Goal: Information Seeking & Learning: Compare options

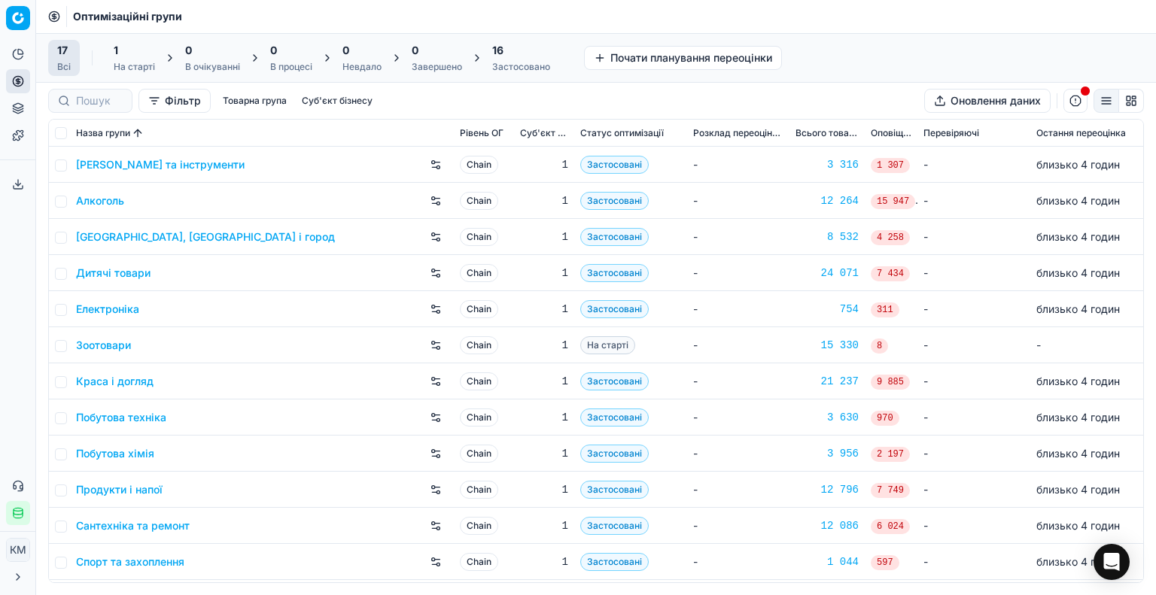
click at [126, 454] on link "Побутова хімія" at bounding box center [115, 453] width 78 height 15
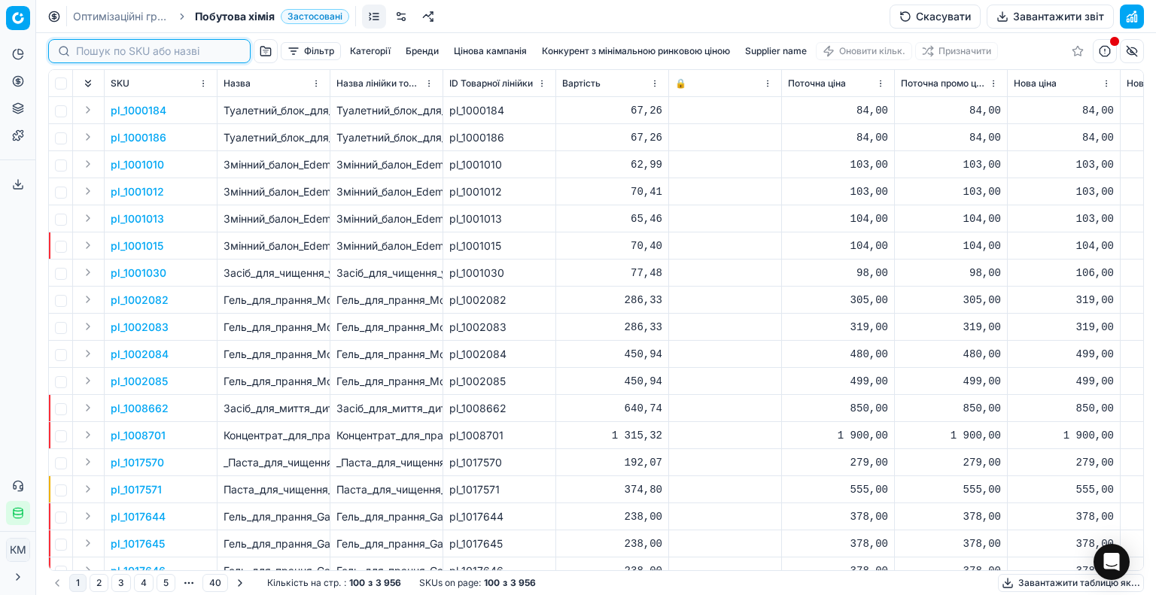
click at [108, 56] on input at bounding box center [158, 51] width 165 height 15
paste input "590555"
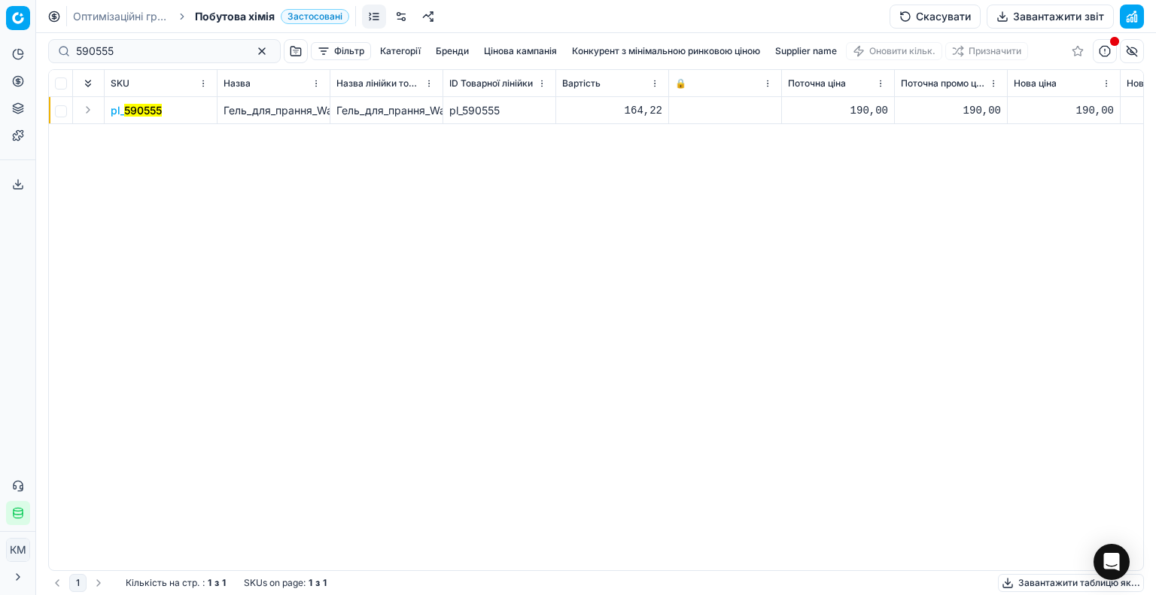
click at [141, 104] on mark "590555" at bounding box center [143, 110] width 38 height 13
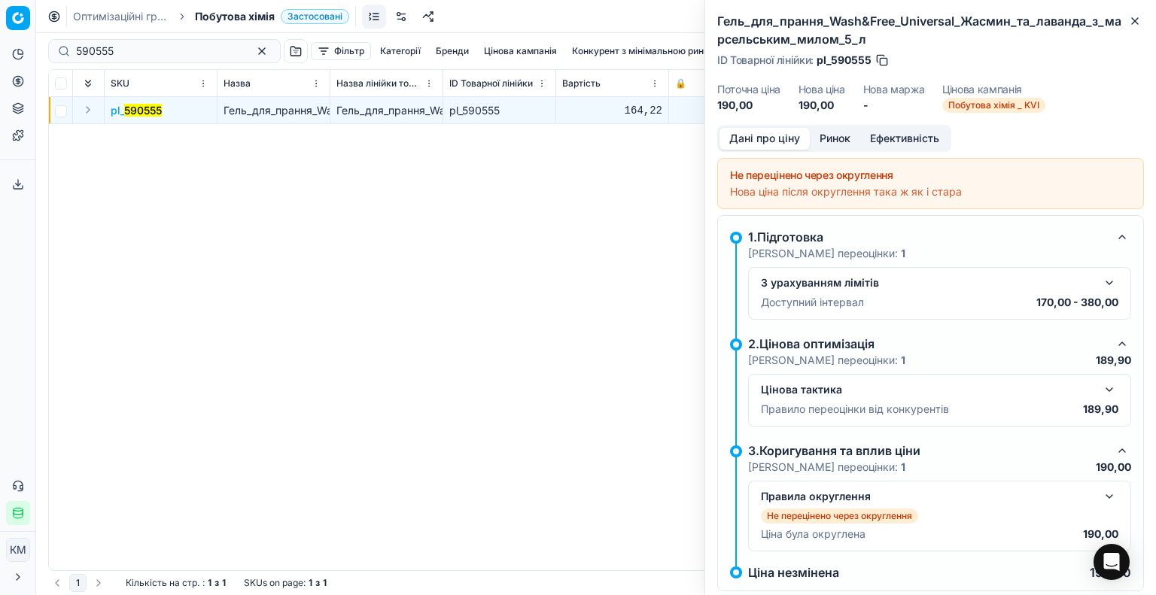
scroll to position [30, 0]
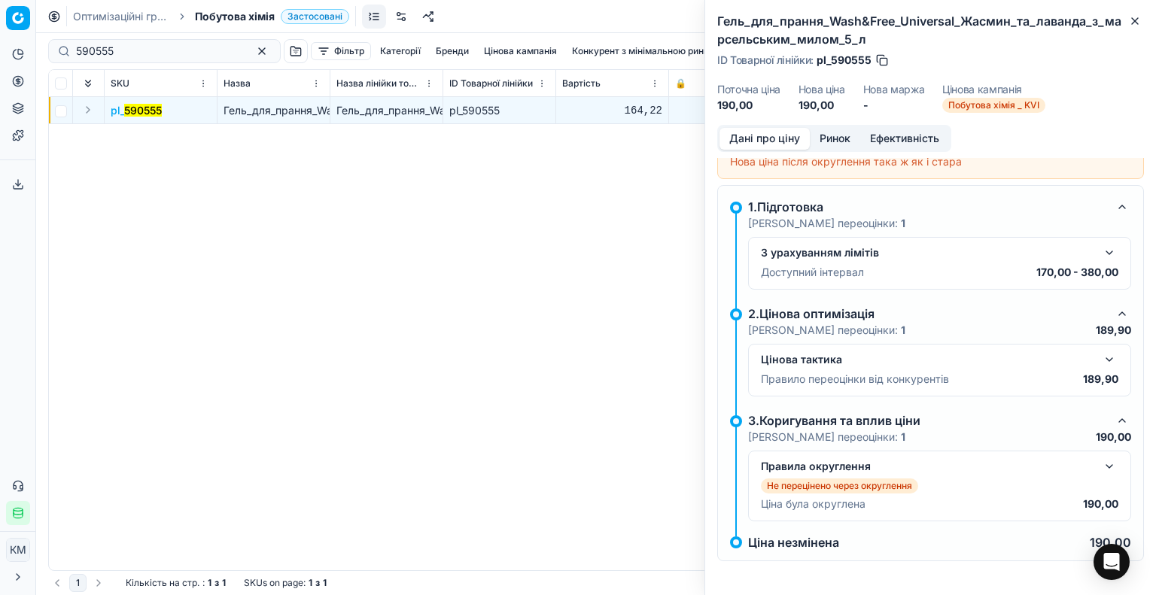
click at [1100, 460] on button "button" at bounding box center [1109, 466] width 18 height 18
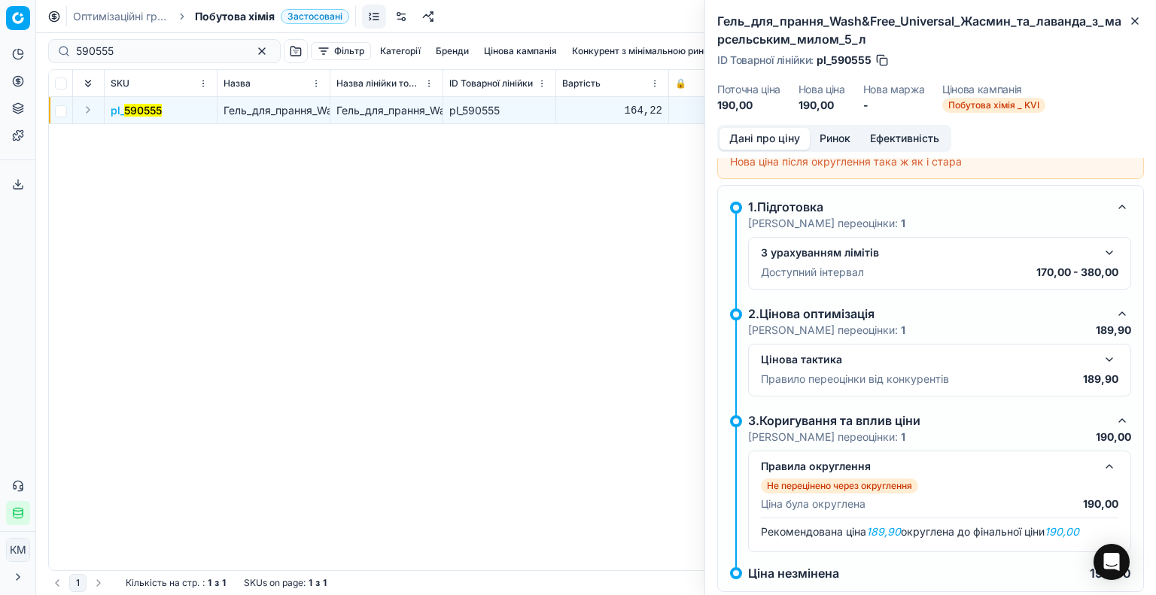
click at [1100, 351] on button "button" at bounding box center [1109, 360] width 18 height 18
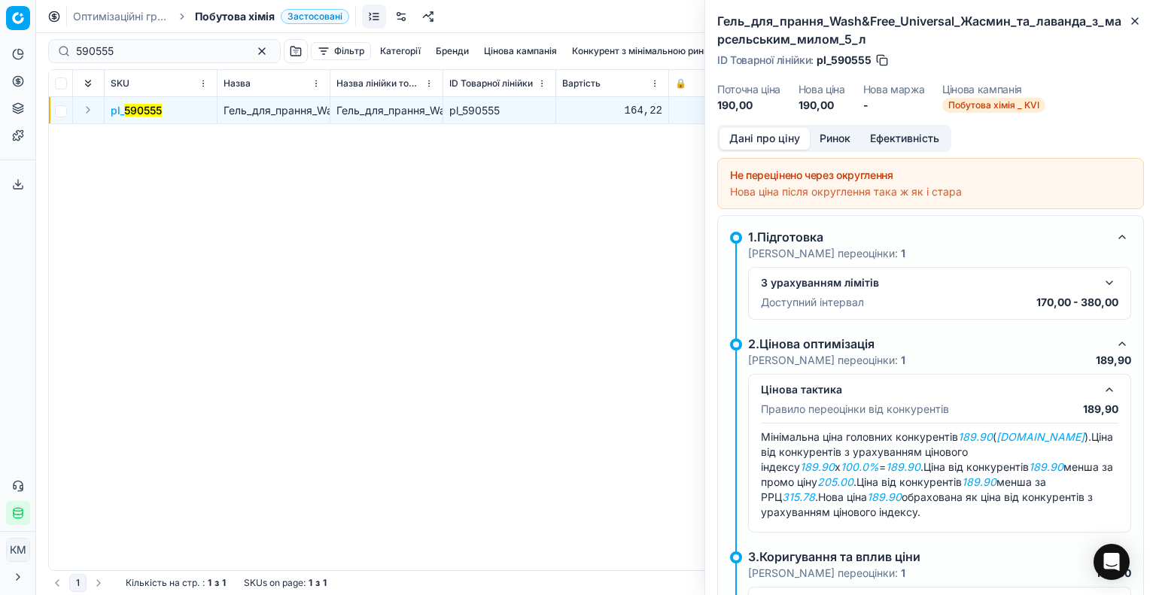
scroll to position [0, 0]
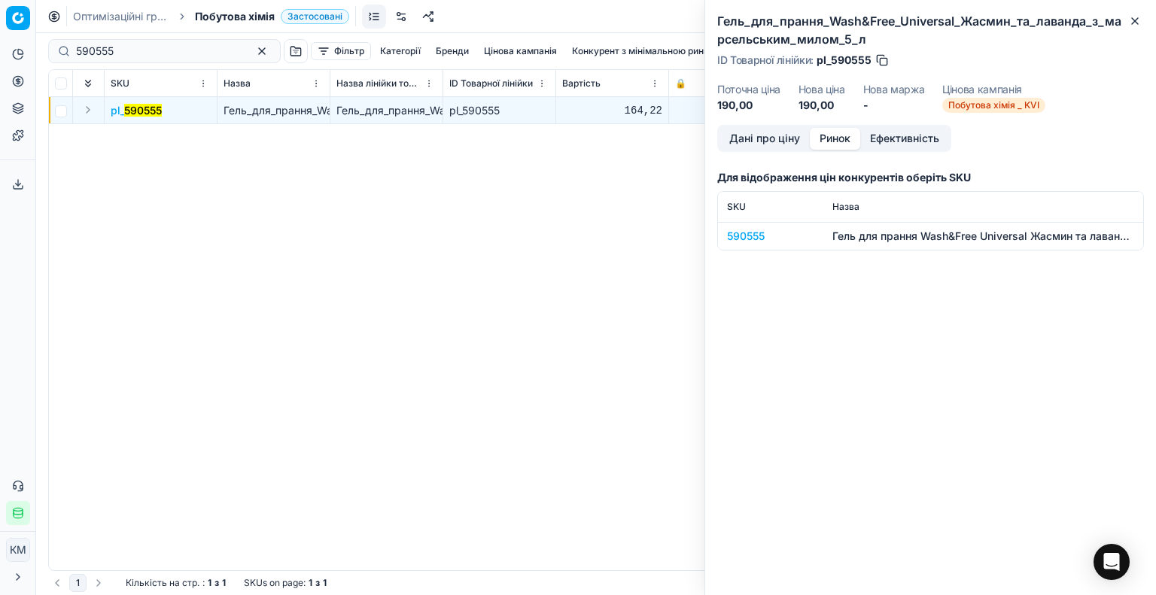
click at [850, 139] on button "Ринок" at bounding box center [835, 139] width 50 height 22
click at [748, 232] on div "590555" at bounding box center [770, 236] width 87 height 15
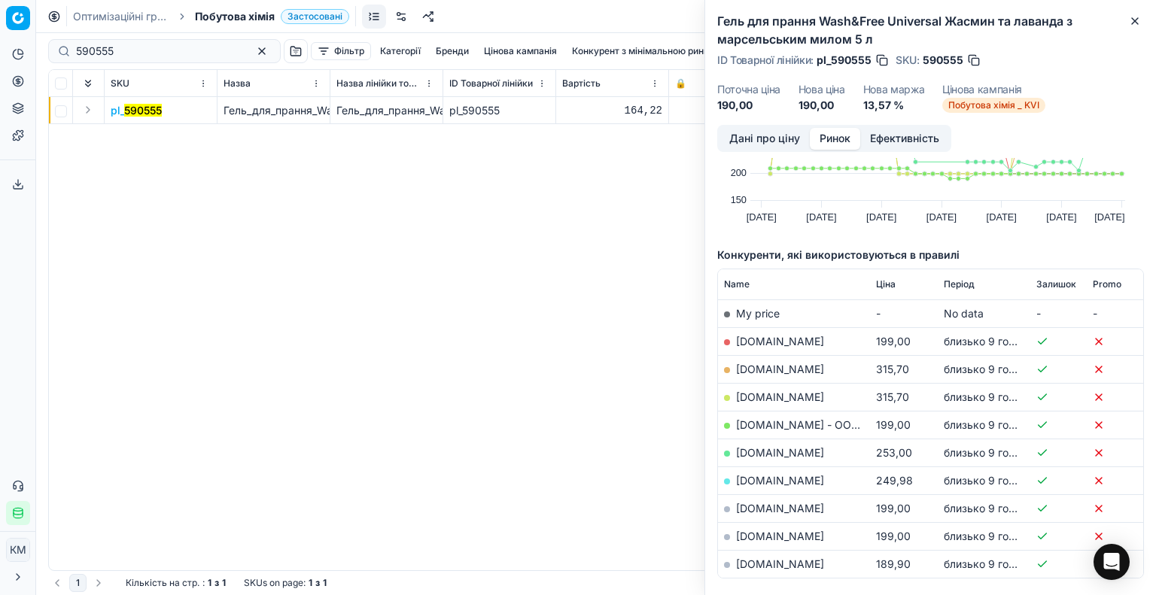
scroll to position [150, 0]
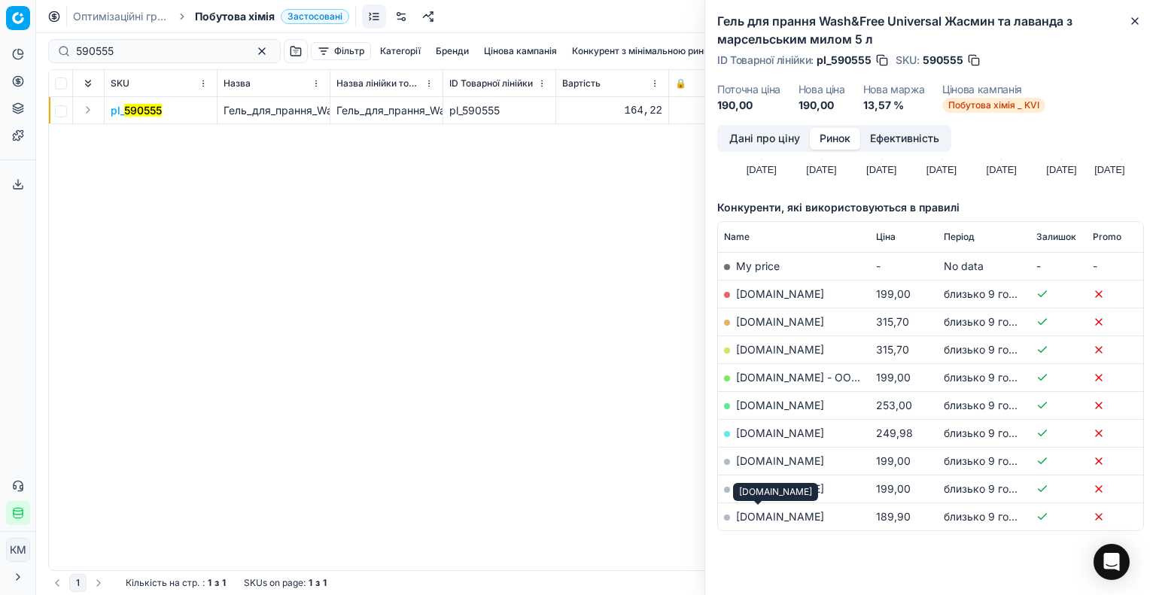
click at [755, 518] on link "[DOMAIN_NAME]" at bounding box center [780, 516] width 88 height 13
drag, startPoint x: 117, startPoint y: 59, endPoint x: 10, endPoint y: 53, distance: 107.7
click at [10, 53] on div "Pricing platform Аналітика Цінова оптимізація Асортимент продукції Шаблони Серв…" at bounding box center [578, 297] width 1156 height 595
paste input "45334"
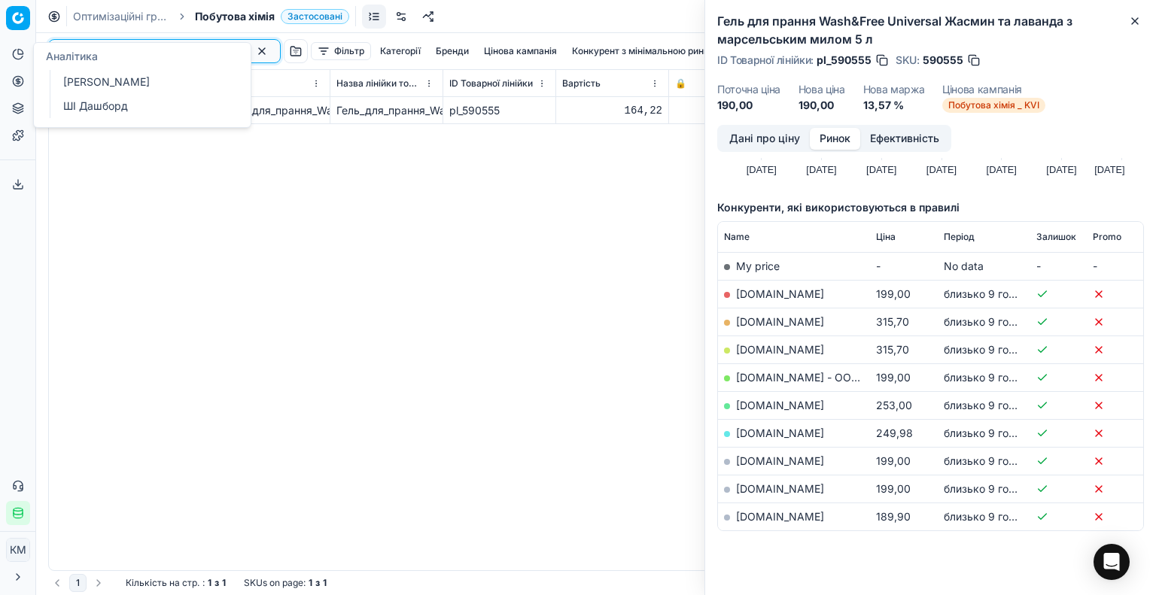
type input "453345"
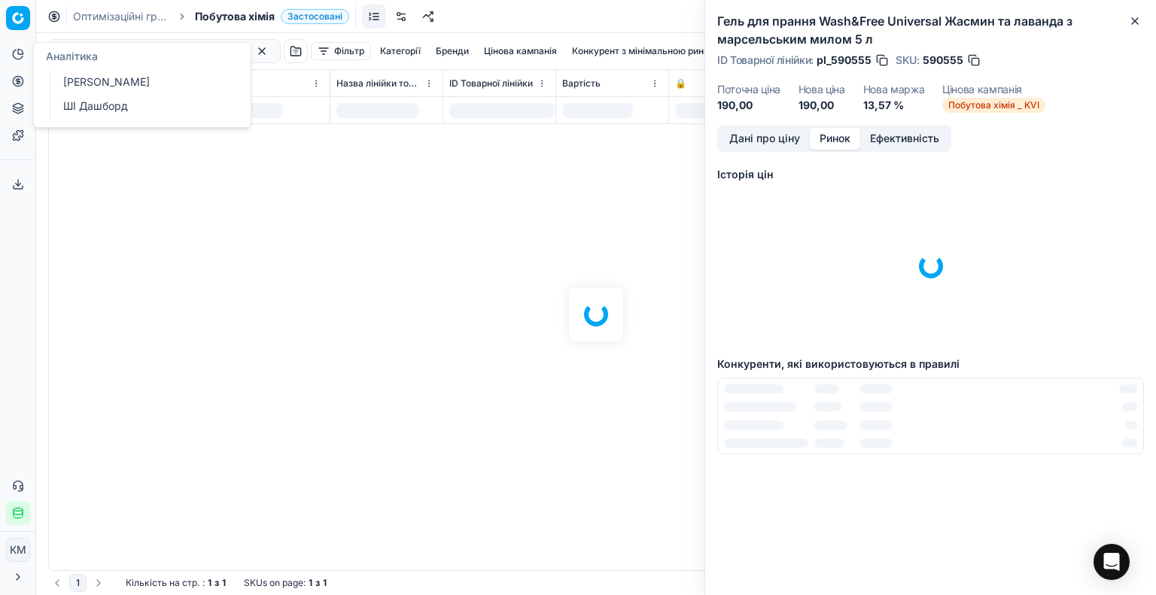
click at [159, 53] on div "Аналітика" at bounding box center [142, 56] width 217 height 27
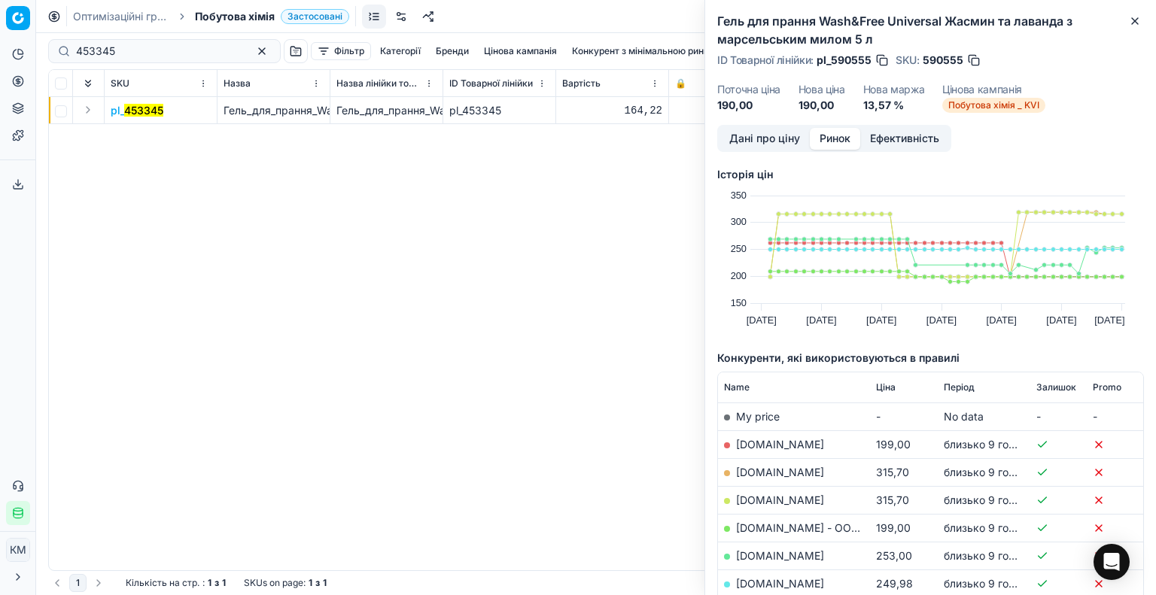
click at [462, 338] on div "pl_ 453345 Гель_для_прання_Wash&Free_універсальний_5_л_(600247) Гель_для_прання…" at bounding box center [596, 333] width 1094 height 473
drag, startPoint x: 135, startPoint y: 47, endPoint x: 7, endPoint y: 48, distance: 127.9
click at [7, 48] on div "Pricing platform Аналітика Цінова оптимізація Асортимент продукції Шаблони Серв…" at bounding box center [578, 297] width 1156 height 595
drag, startPoint x: 397, startPoint y: 334, endPoint x: 110, endPoint y: 62, distance: 395.4
click at [393, 330] on div "pl_ 453345 Гель_для_прання_Wash&Free_універсальний_5_л_(600247) Гель_для_прання…" at bounding box center [596, 333] width 1094 height 473
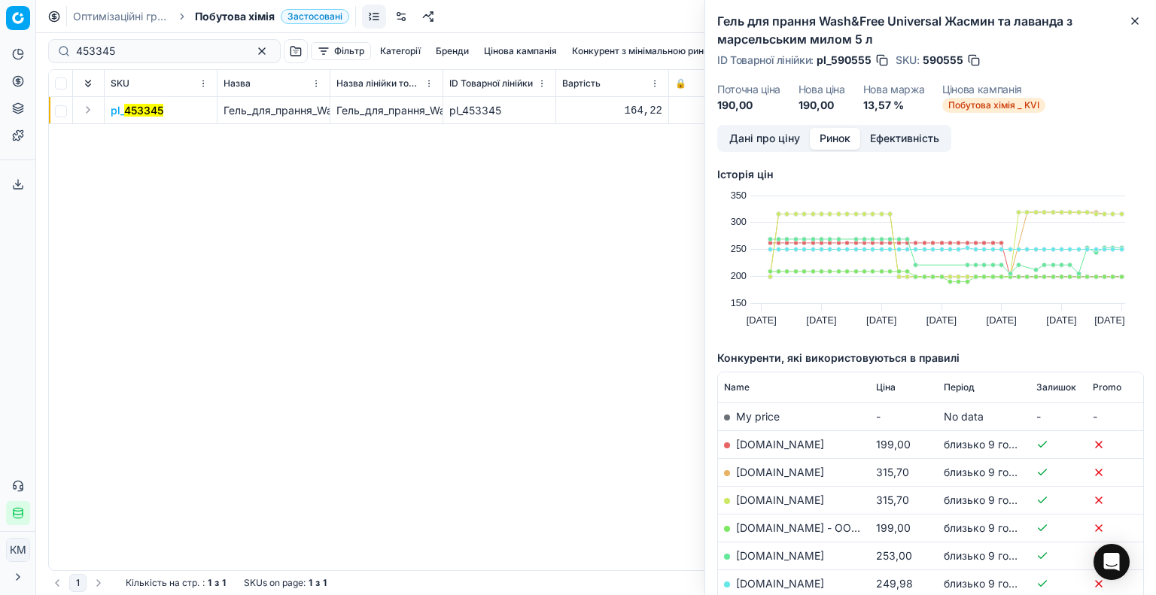
click at [63, 53] on div "453345" at bounding box center [164, 51] width 232 height 24
drag, startPoint x: 87, startPoint y: 52, endPoint x: 108, endPoint y: 47, distance: 21.5
click at [65, 48] on div "453345" at bounding box center [164, 51] width 232 height 24
drag, startPoint x: 105, startPoint y: 47, endPoint x: 59, endPoint y: 47, distance: 45.9
click at [59, 47] on div "453345" at bounding box center [164, 51] width 232 height 24
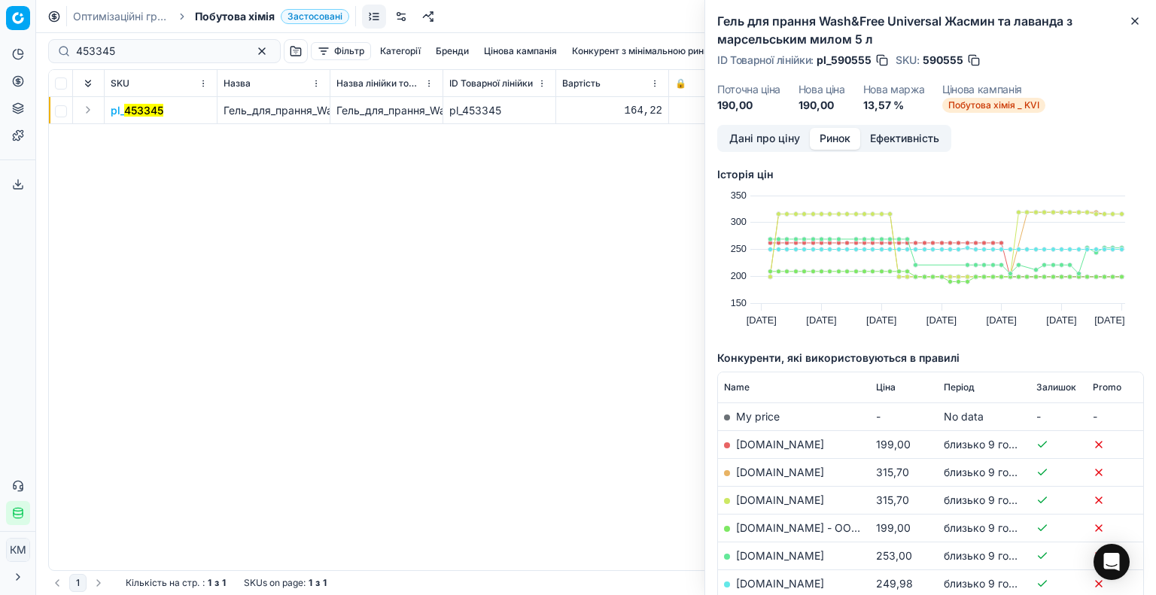
click at [144, 112] on mark "453345" at bounding box center [143, 110] width 39 height 13
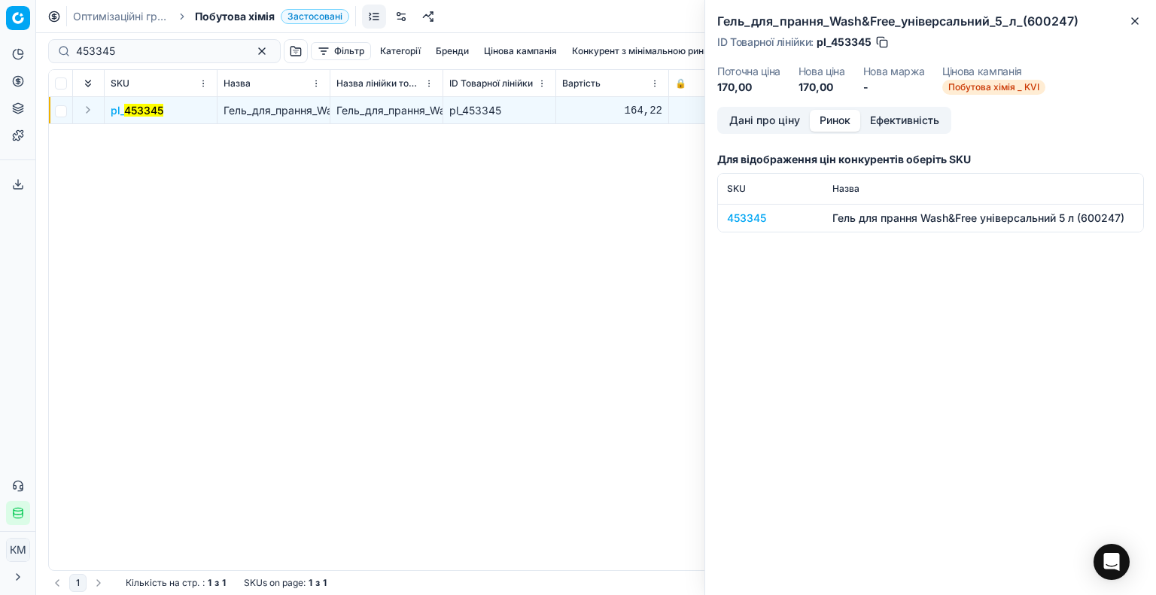
click at [767, 121] on button "Дані про ціну" at bounding box center [764, 121] width 90 height 22
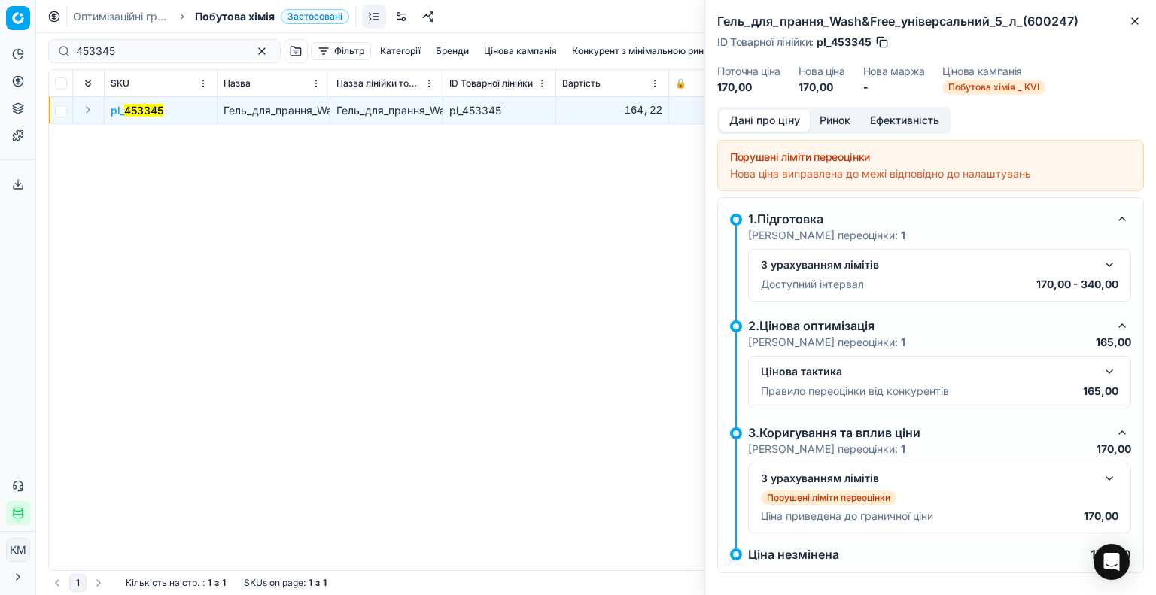
scroll to position [12, 0]
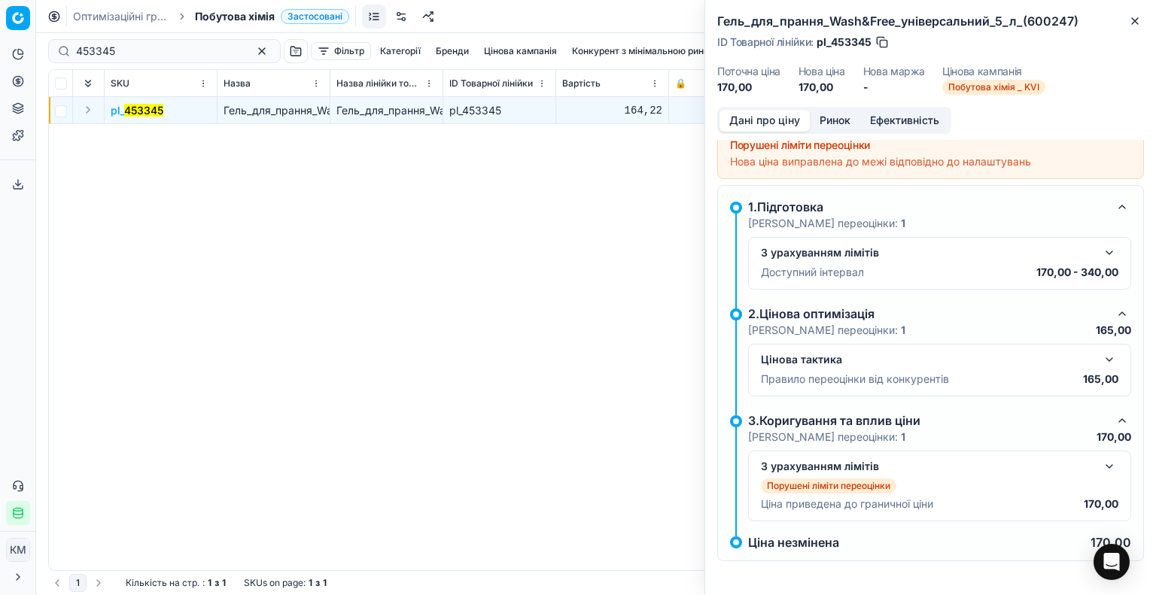
click at [1100, 468] on button "button" at bounding box center [1109, 466] width 18 height 18
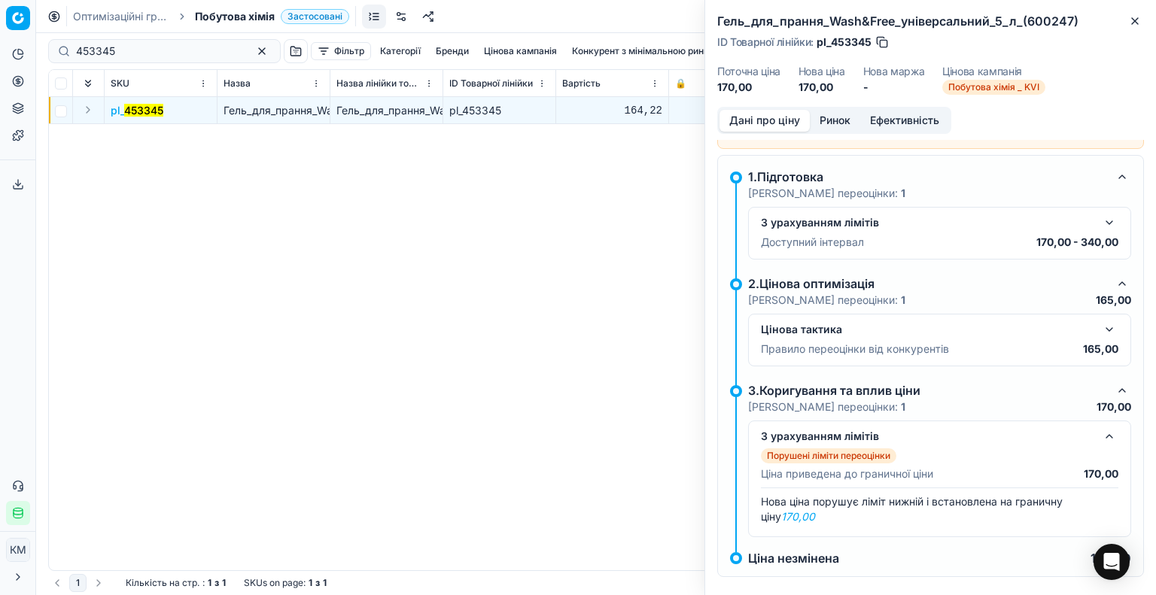
scroll to position [58, 0]
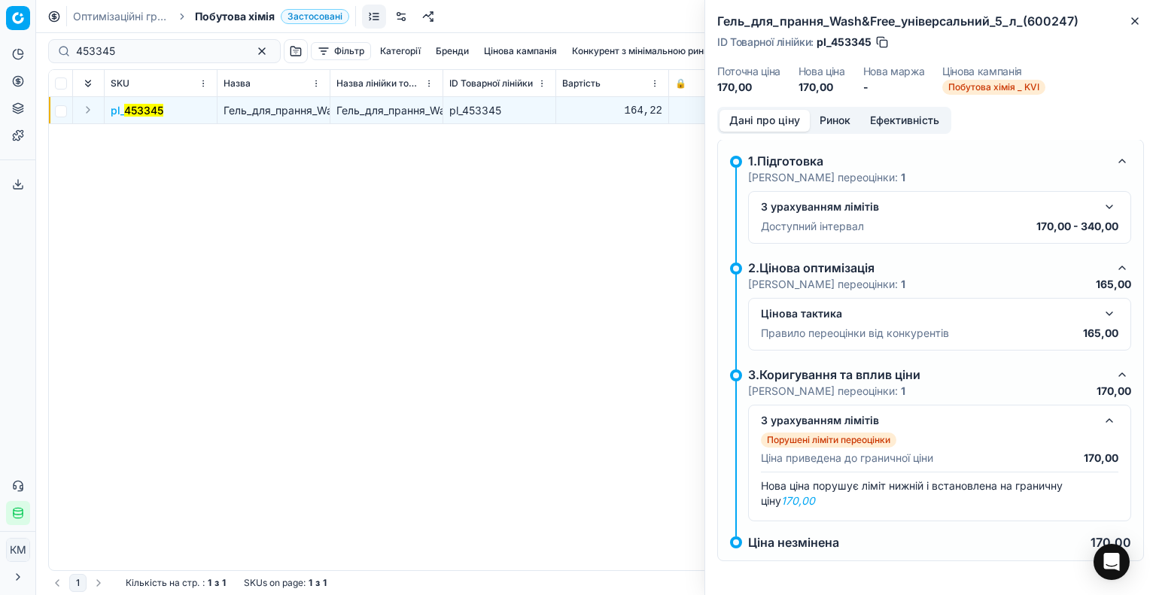
click at [1100, 307] on button "button" at bounding box center [1109, 314] width 18 height 18
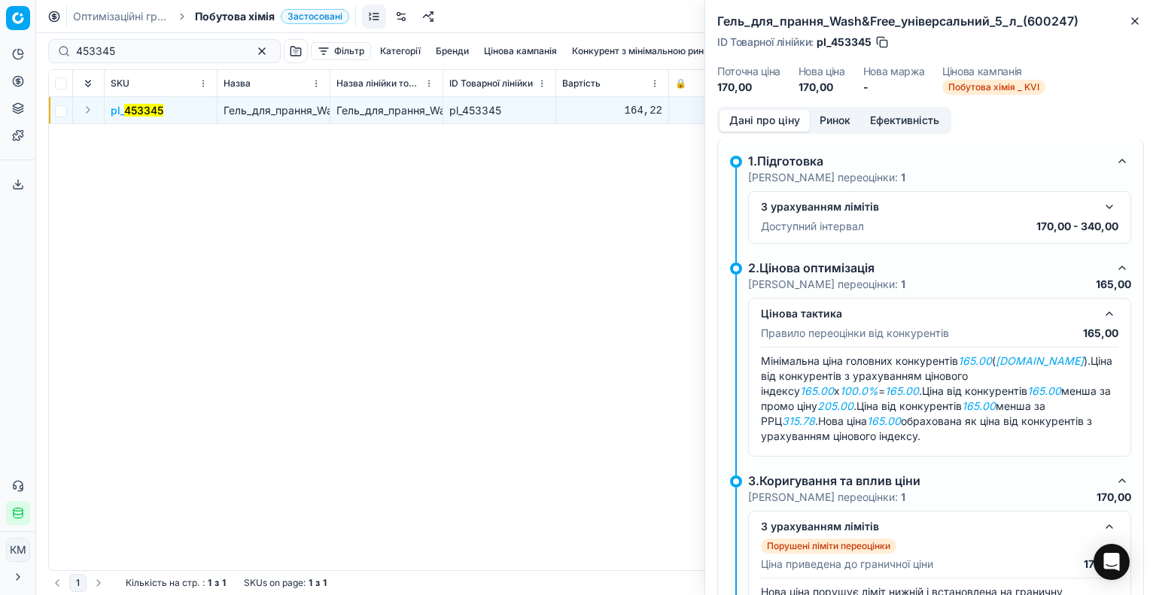
click at [846, 120] on button "Ринок" at bounding box center [835, 121] width 50 height 22
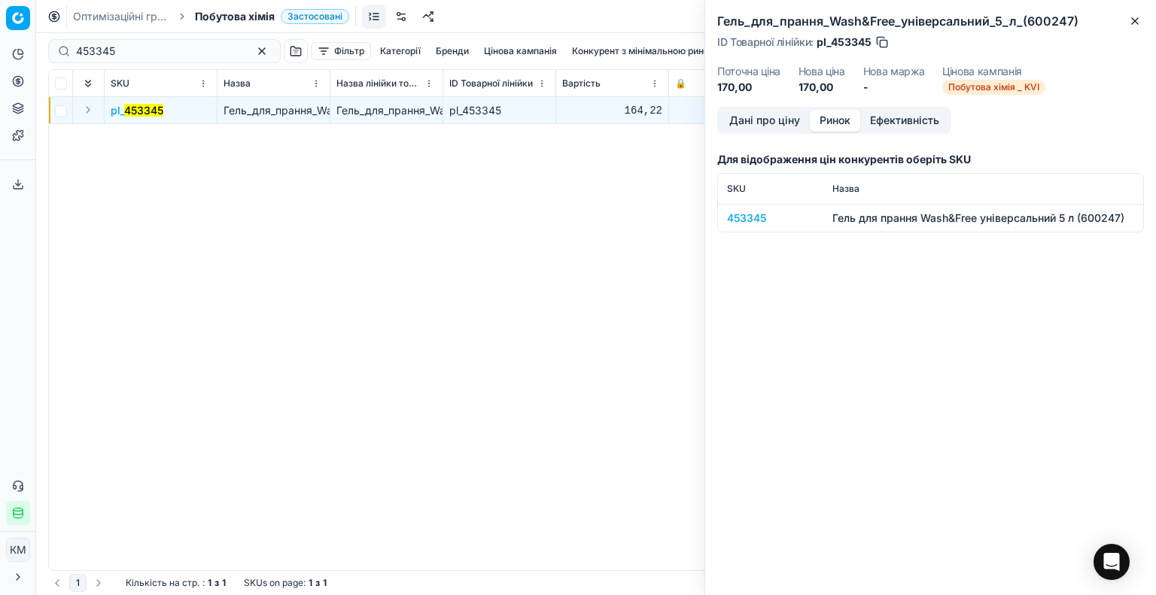
click at [749, 215] on div "453345" at bounding box center [770, 218] width 87 height 15
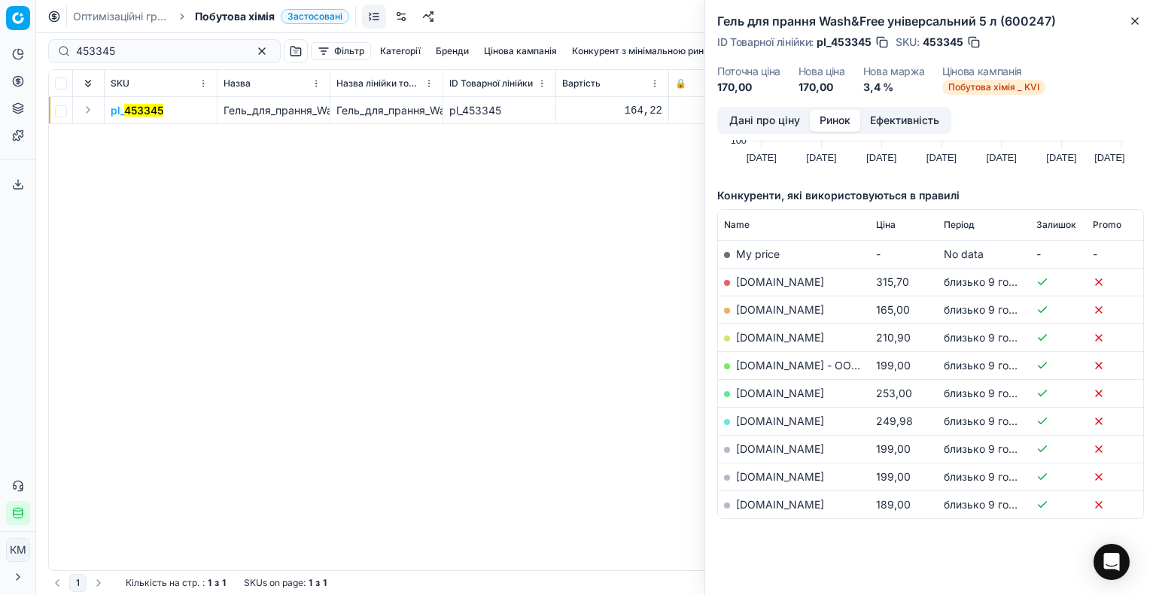
scroll to position [156, 0]
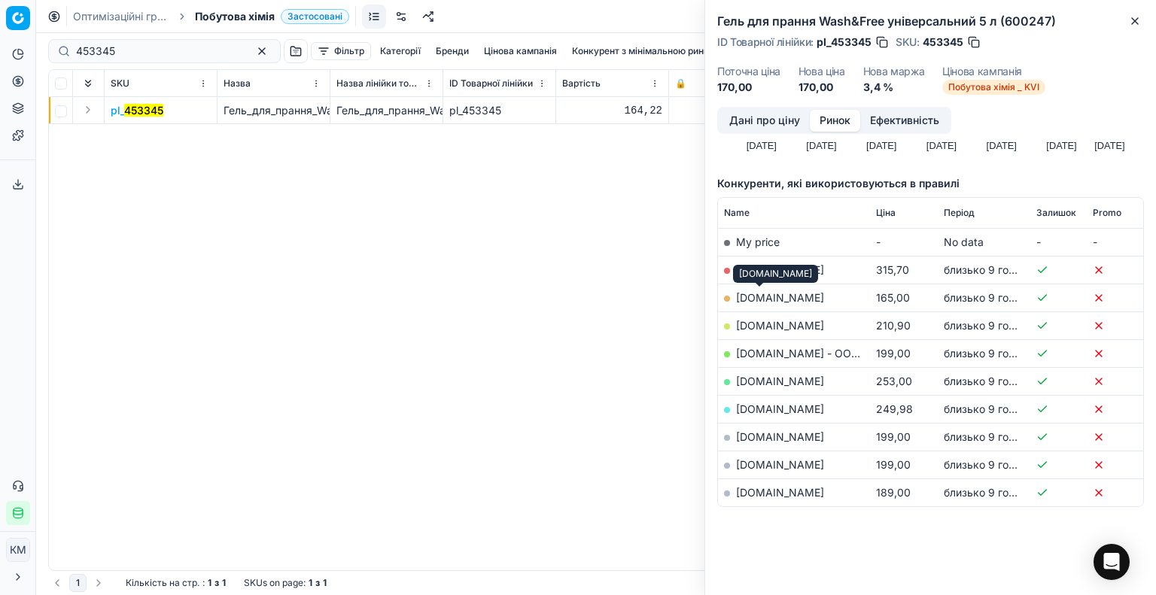
click at [764, 295] on link "[DOMAIN_NAME]" at bounding box center [780, 297] width 88 height 13
